Goal: Navigation & Orientation: Find specific page/section

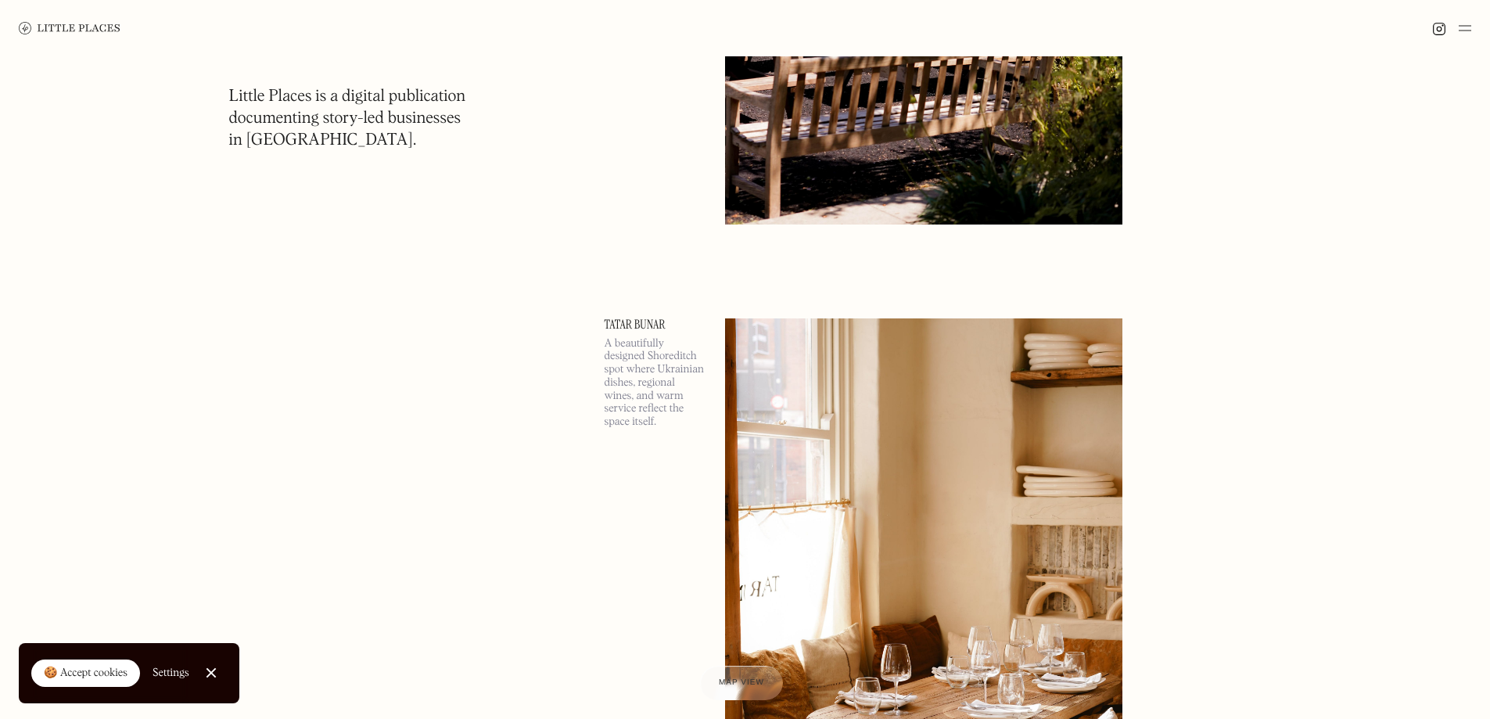
scroll to position [5430, 0]
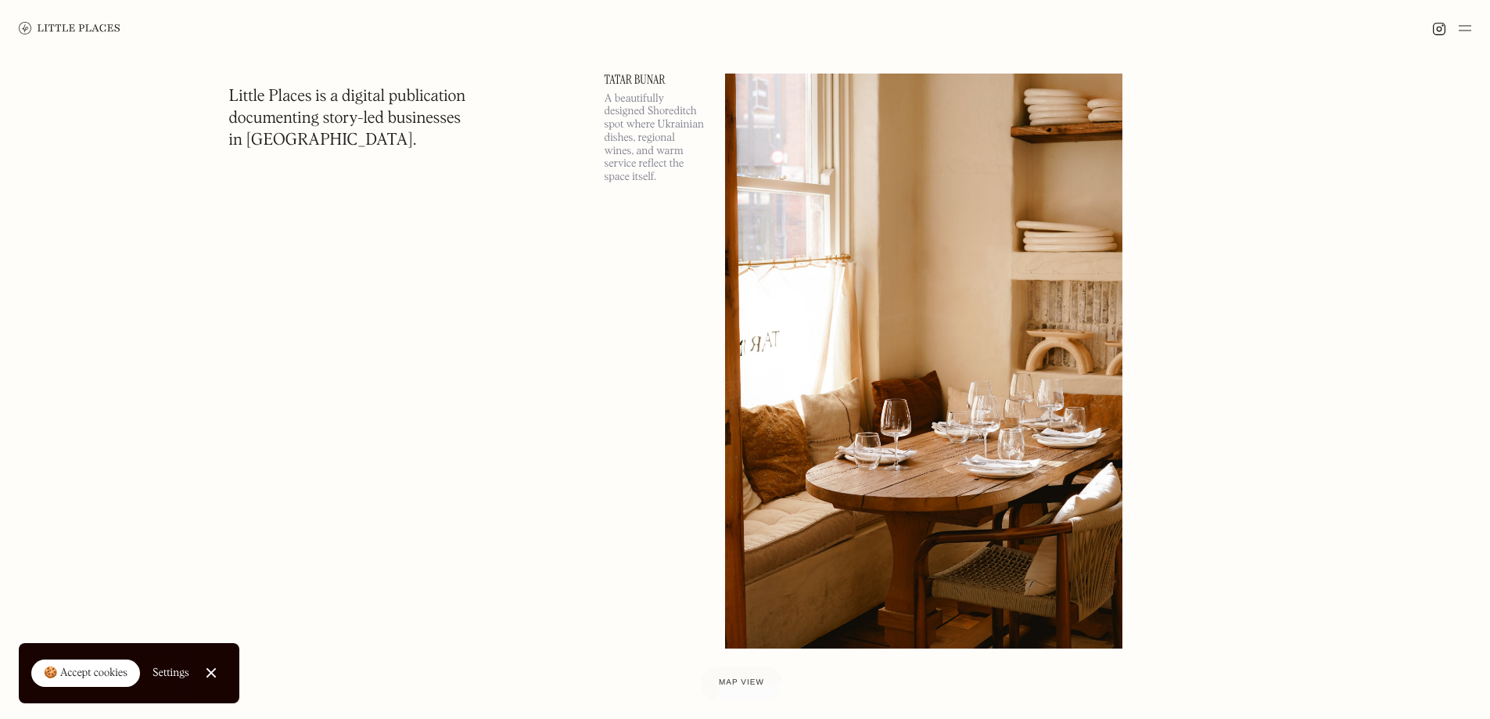
click at [1466, 30] on img at bounding box center [1465, 28] width 13 height 19
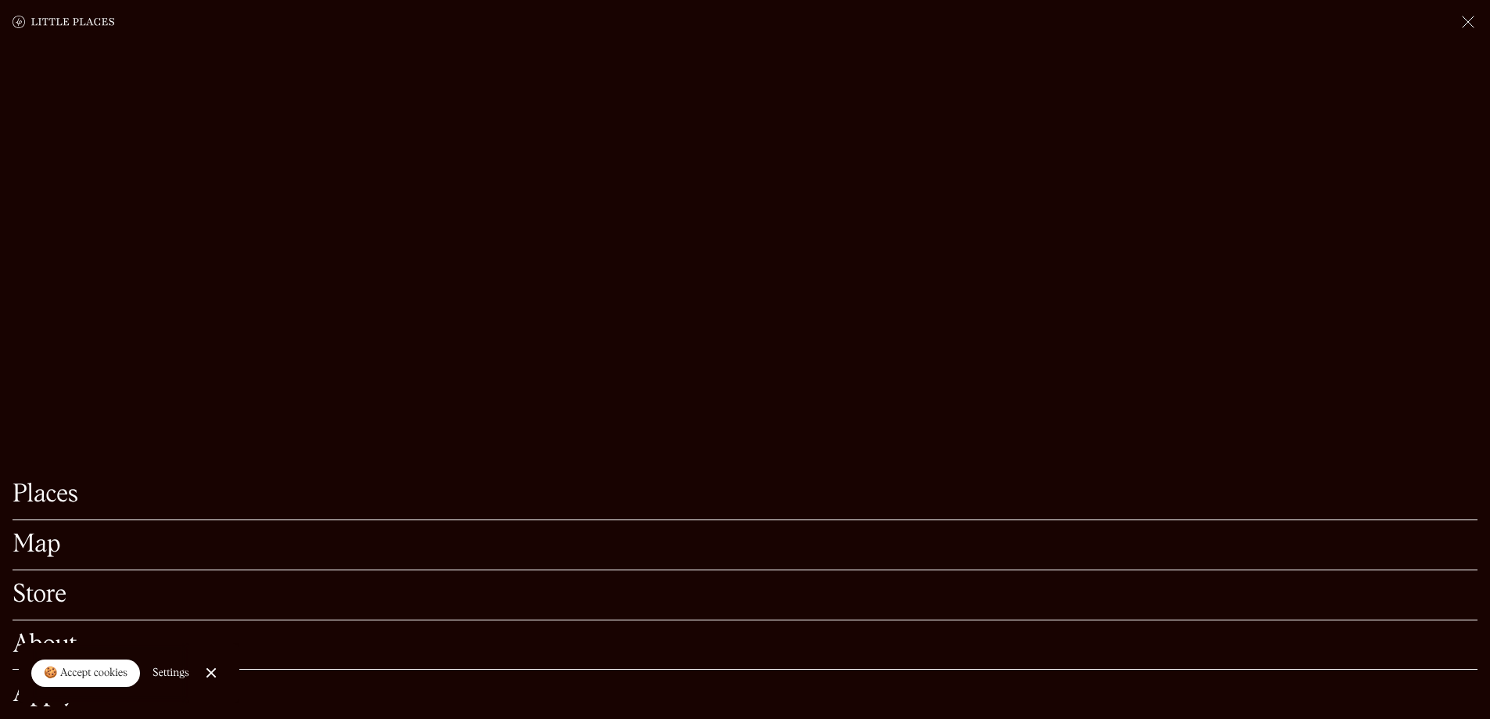
scroll to position [5586, 0]
click at [53, 483] on link "Places" at bounding box center [745, 495] width 1465 height 24
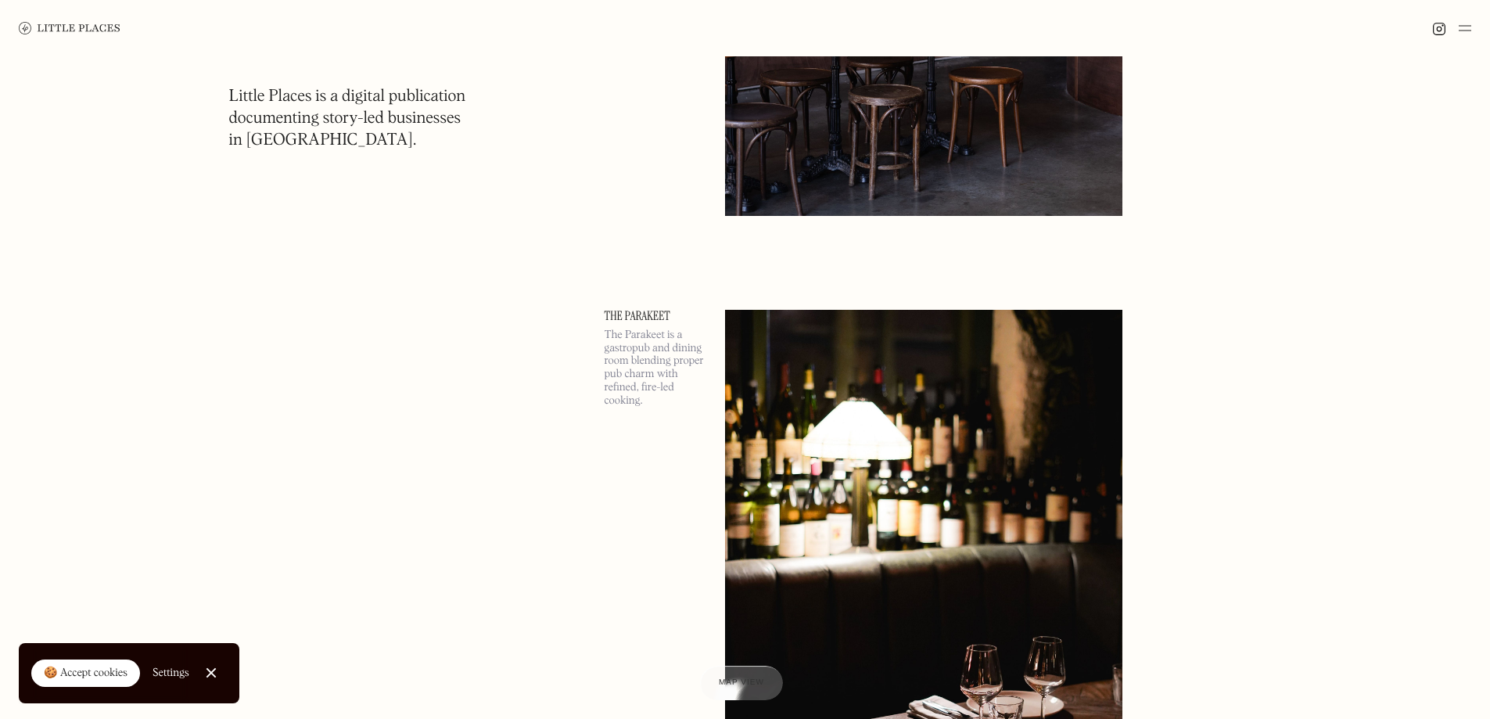
scroll to position [13379, 0]
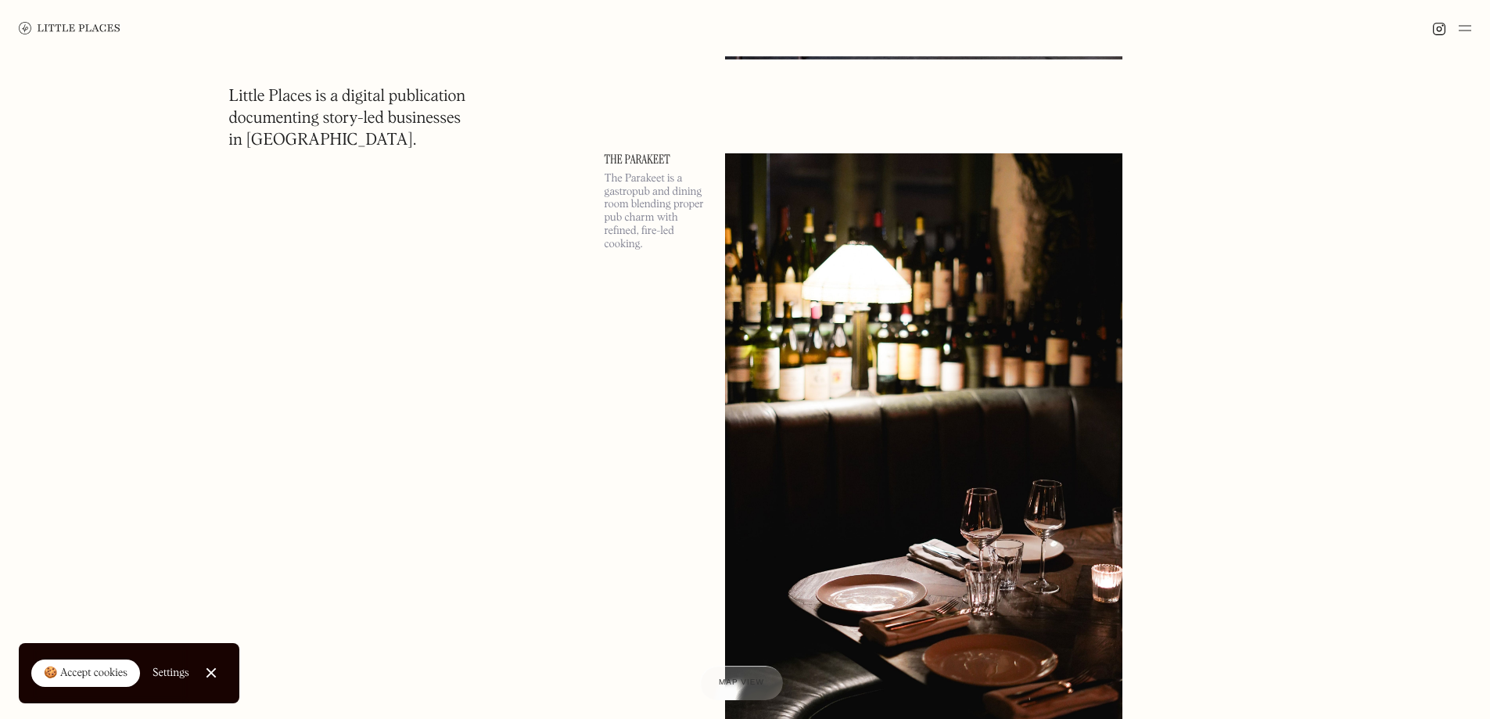
click at [658, 184] on p "The Parakeet is a gastropub and dining room blending proper pub charm with refi…" at bounding box center [656, 211] width 102 height 79
click at [632, 205] on p "The Parakeet is a gastropub and dining room blending proper pub charm with refi…" at bounding box center [656, 211] width 102 height 79
click at [901, 386] on img at bounding box center [924, 440] width 398 height 575
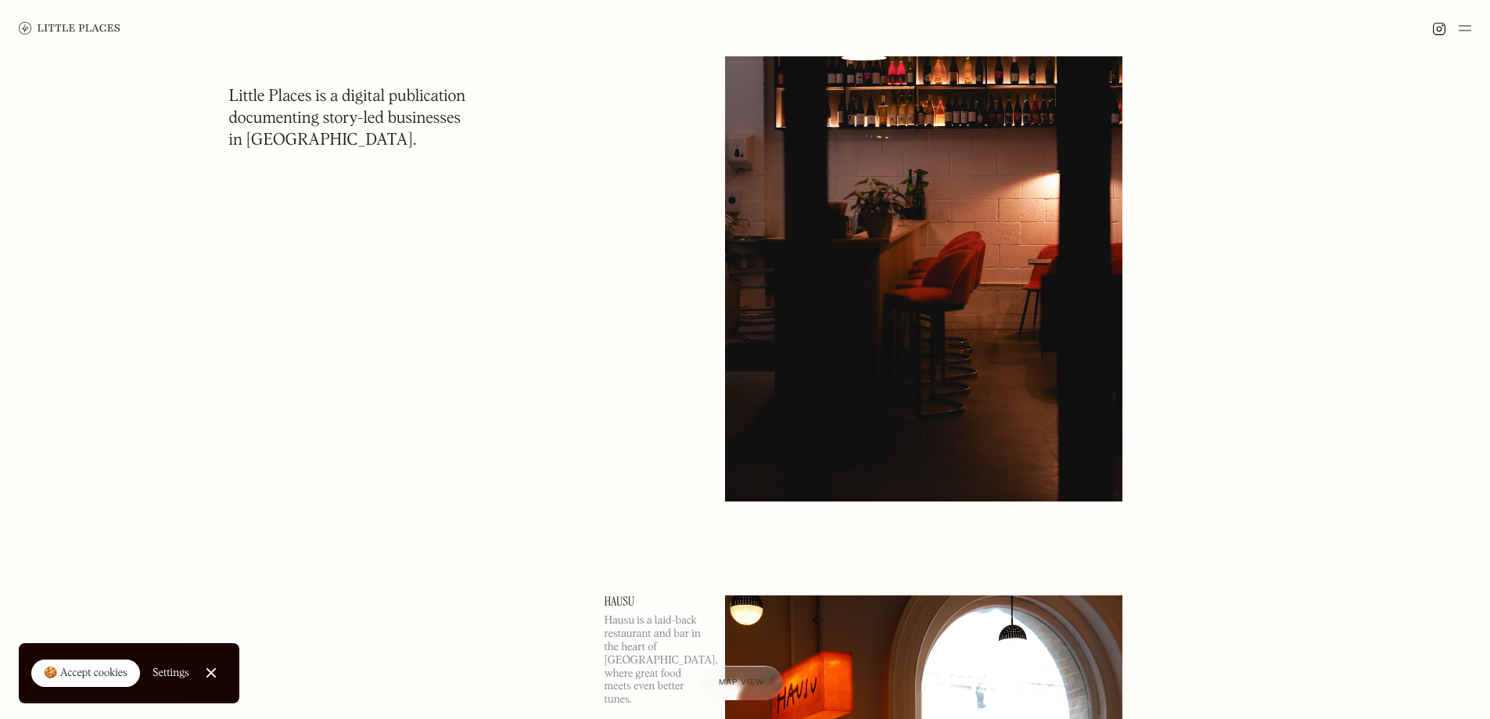
scroll to position [15413, 0]
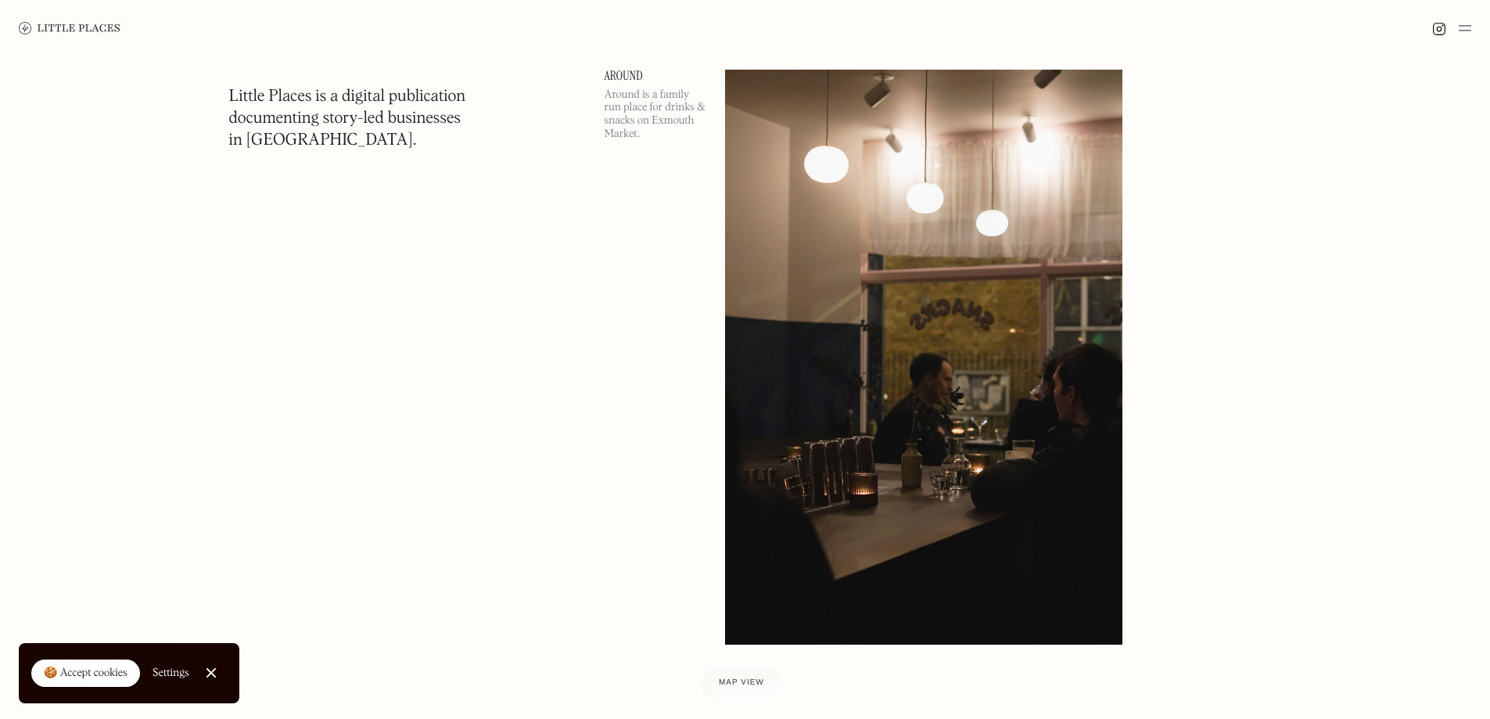
scroll to position [25845, 0]
